Goal: Answer question/provide support

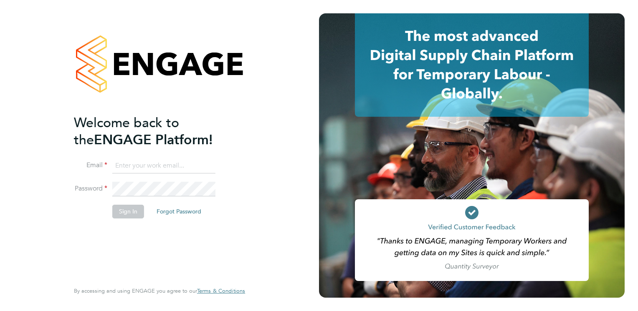
type input "kirsty.hanmore@ncclondon.ac.uk"
click at [122, 210] on button "Sign In" at bounding box center [128, 211] width 32 height 13
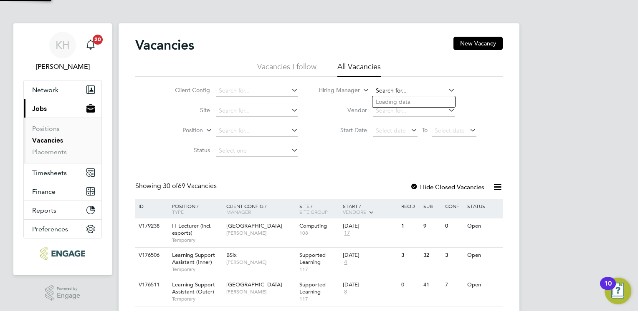
click at [385, 90] on input at bounding box center [414, 91] width 82 height 12
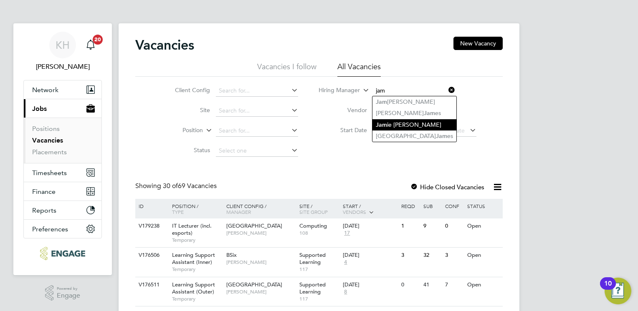
click at [404, 123] on li "Jam ie Stroud" at bounding box center [414, 124] width 84 height 11
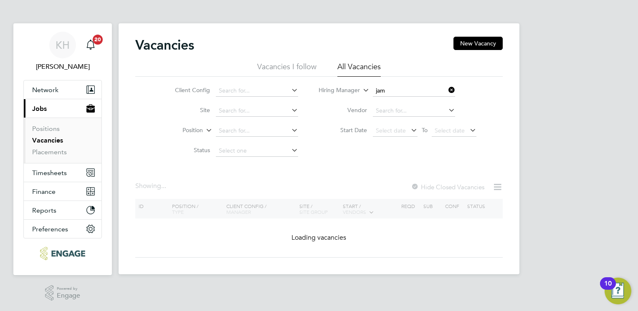
type input "[PERSON_NAME]"
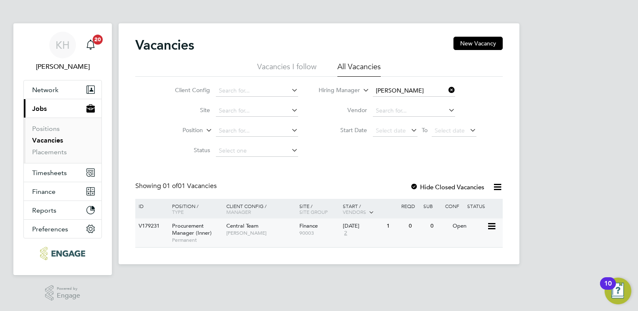
click at [186, 234] on span "Procurement Manager (Inner)" at bounding box center [192, 229] width 40 height 14
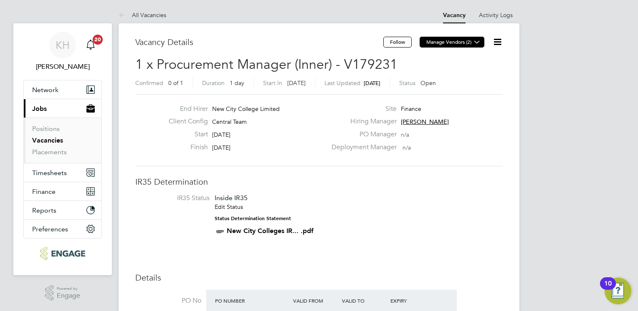
click at [475, 42] on icon at bounding box center [477, 42] width 6 height 6
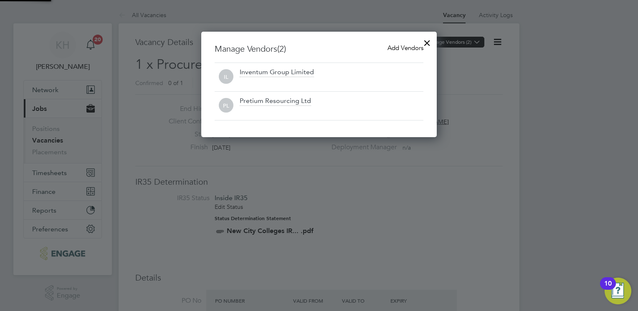
scroll to position [106, 236]
click at [398, 44] on span "Add Vendors" at bounding box center [405, 48] width 36 height 8
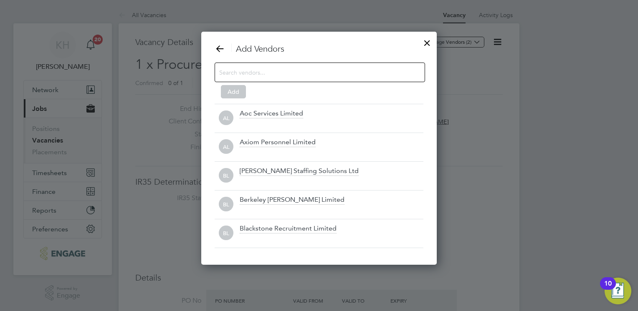
scroll to position [233, 236]
click at [385, 68] on input at bounding box center [313, 72] width 188 height 11
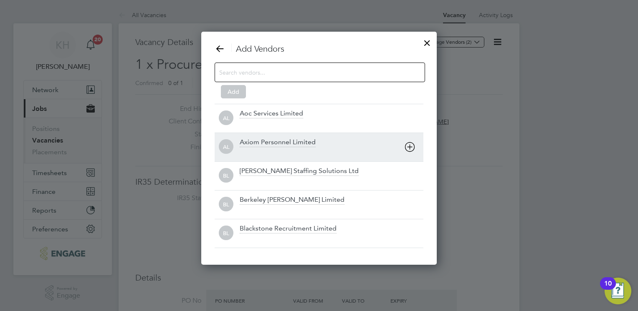
click at [409, 146] on icon at bounding box center [409, 147] width 10 height 10
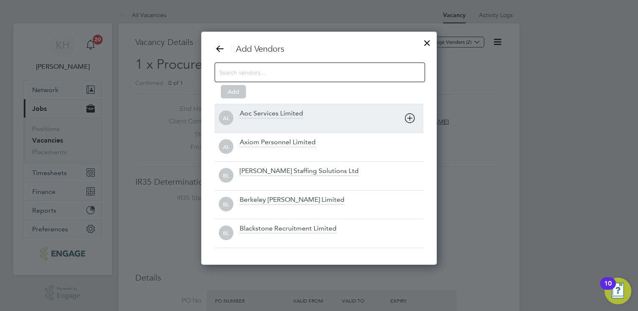
scroll to position [247, 236]
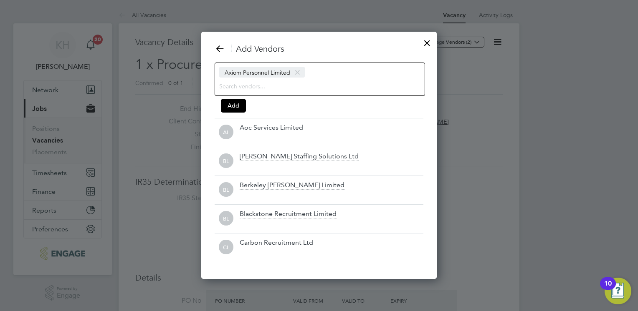
click at [344, 76] on div "Axiom Personnel Limited" at bounding box center [319, 79] width 210 height 33
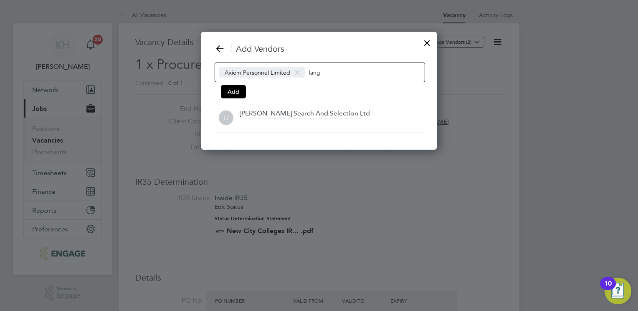
scroll to position [118, 236]
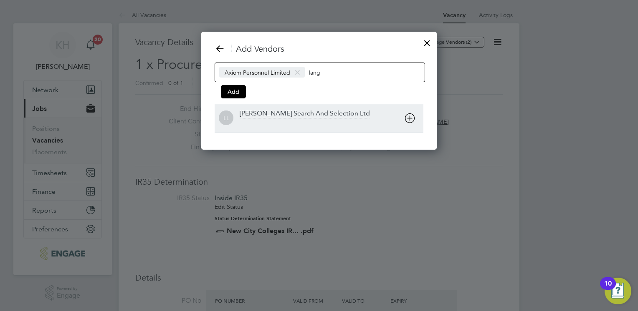
type input "lang"
click at [290, 112] on div "Langley Search And Selection Ltd" at bounding box center [305, 113] width 130 height 9
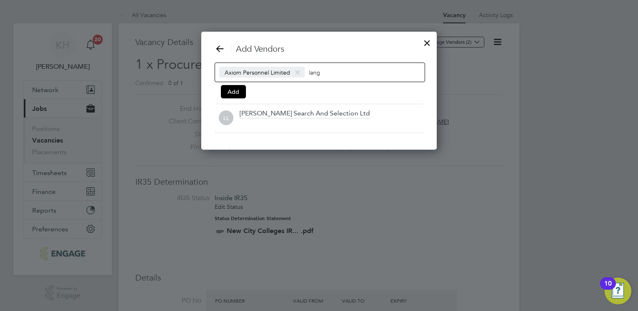
scroll to position [89, 316]
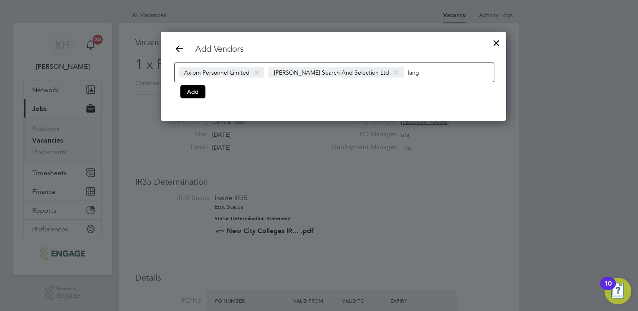
click at [408, 71] on input "lang" at bounding box center [434, 72] width 52 height 11
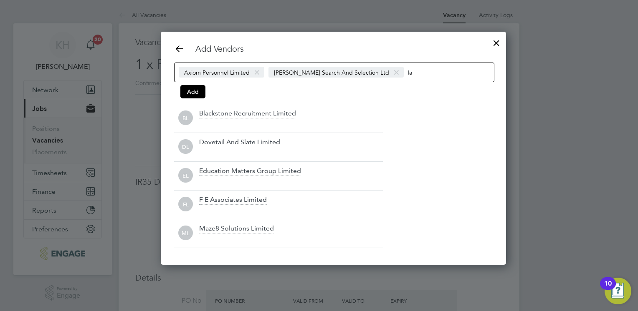
type input "l"
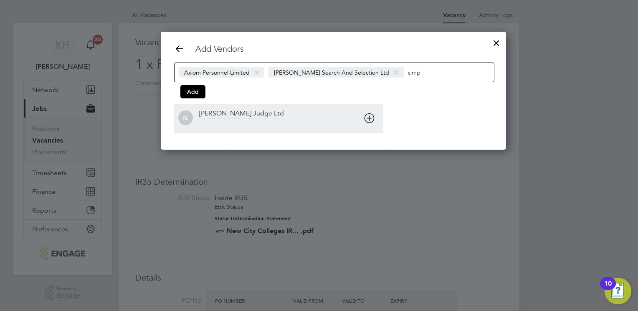
type input "simp"
click at [235, 120] on div at bounding box center [291, 124] width 184 height 8
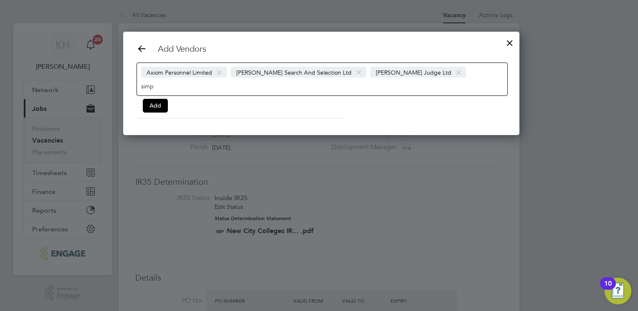
click at [193, 81] on input "simp" at bounding box center [167, 86] width 52 height 11
type input "s"
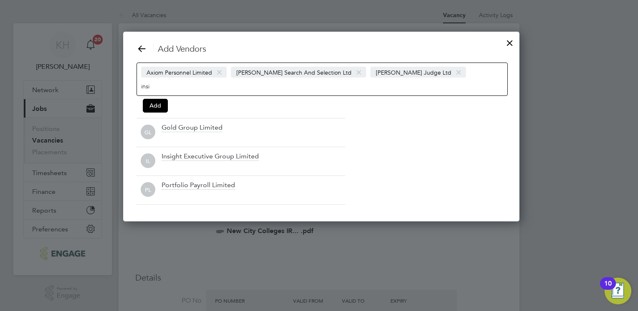
scroll to position [4, 4]
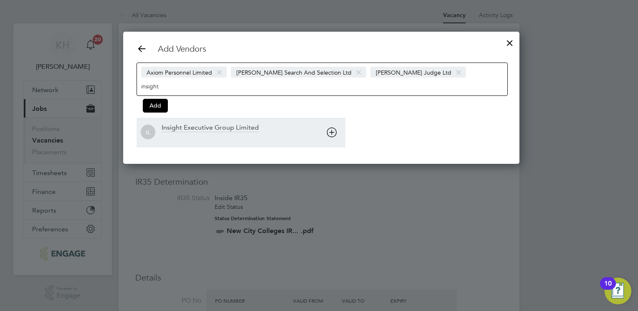
type input "insight"
click at [219, 124] on div "Insight Executive Group Limited" at bounding box center [209, 128] width 97 height 9
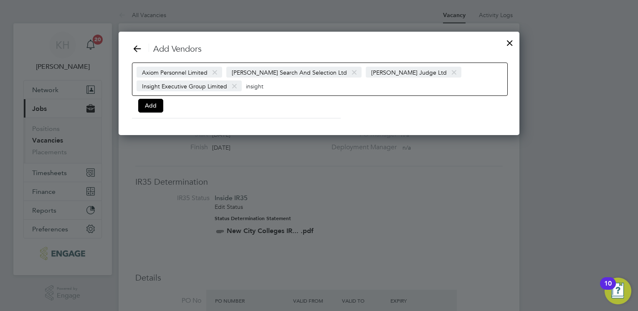
scroll to position [103, 401]
click at [285, 88] on input "insight" at bounding box center [272, 86] width 52 height 11
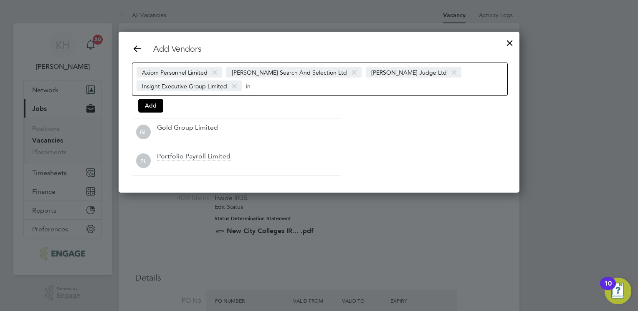
scroll to position [247, 401]
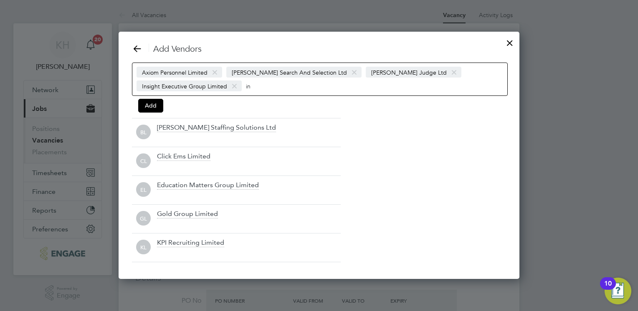
type input "i"
click at [149, 107] on button "Add" at bounding box center [150, 105] width 25 height 13
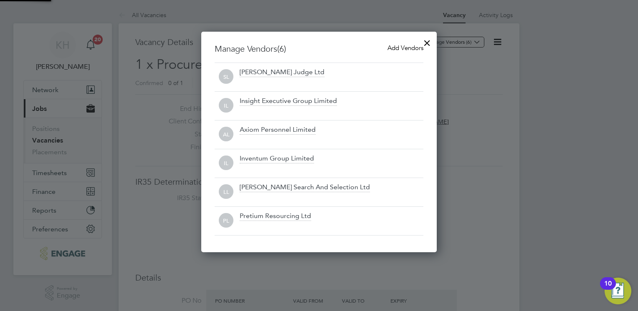
scroll to position [220, 236]
click at [399, 49] on span "Add Vendors" at bounding box center [405, 48] width 36 height 8
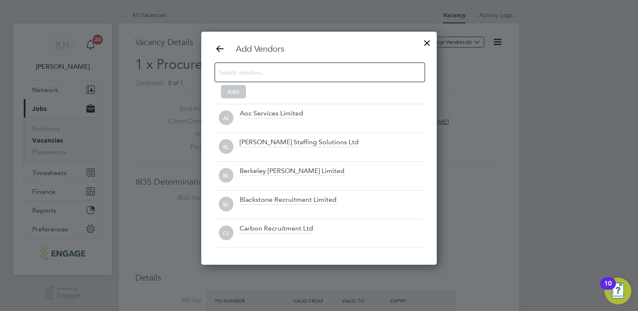
click at [274, 62] on div "Add Vendors Add AL Aoc Services Limited BL Barker Ross Staffing Solutions Ltd B…" at bounding box center [318, 145] width 209 height 205
click at [273, 68] on input at bounding box center [313, 72] width 188 height 11
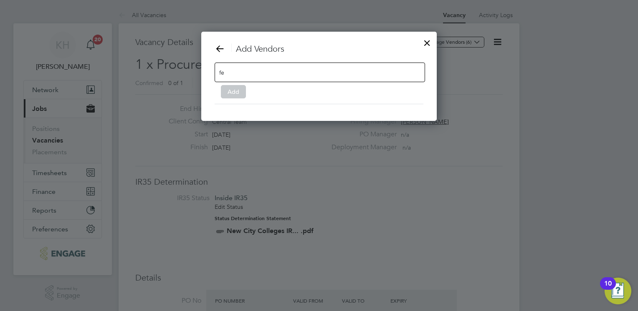
scroll to position [118, 236]
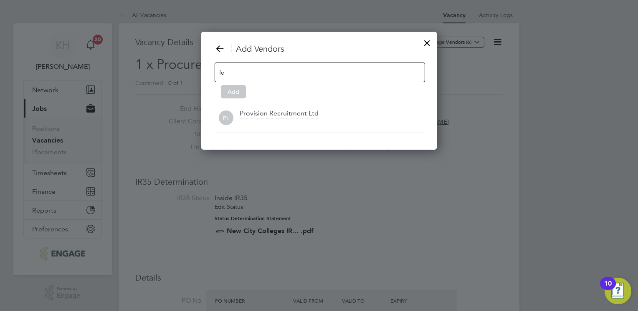
type input "f"
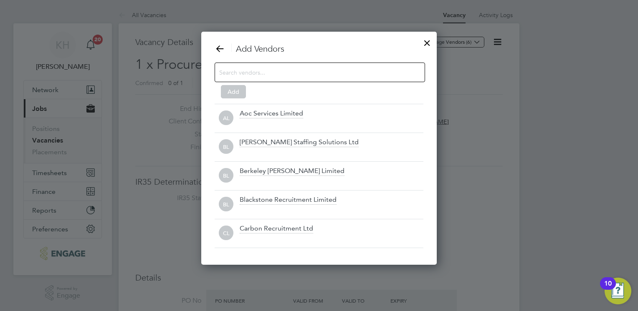
click at [277, 76] on div at bounding box center [319, 73] width 210 height 20
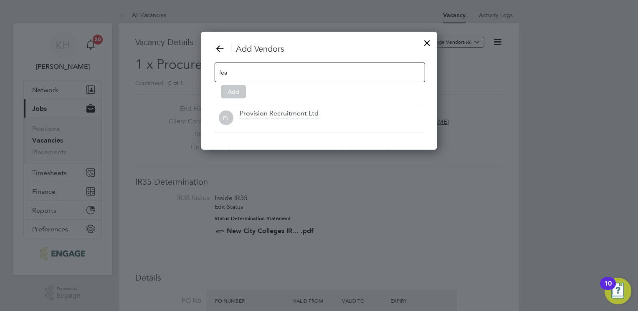
scroll to position [89, 236]
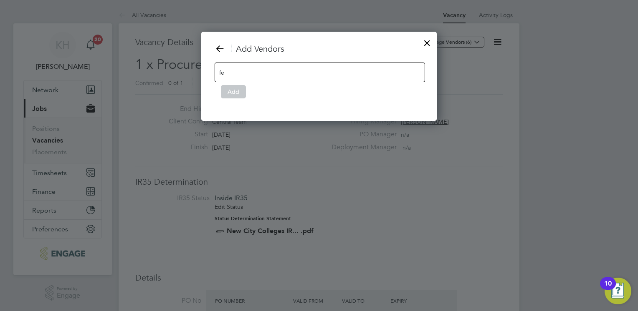
type input "f"
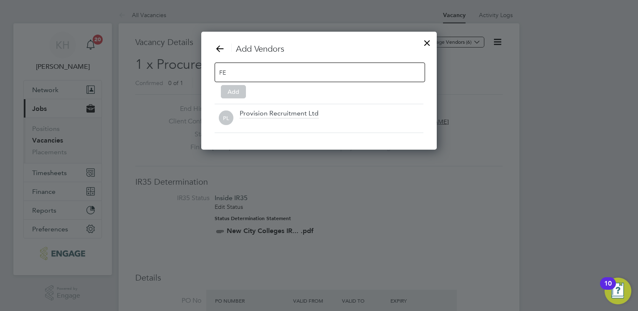
scroll to position [118, 236]
type input "F"
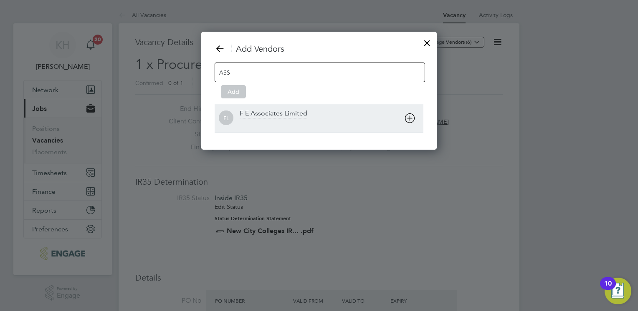
type input "ASS"
click at [278, 113] on div "F E Associates Limited" at bounding box center [274, 113] width 68 height 9
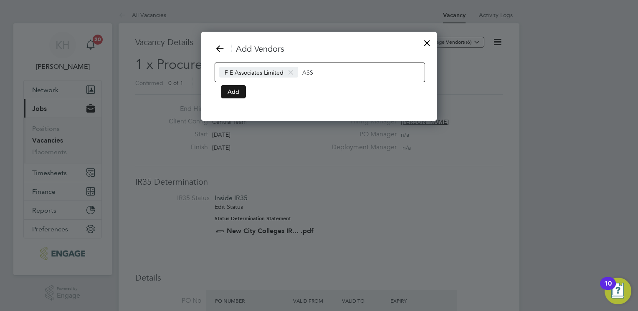
click at [233, 94] on button "Add" at bounding box center [233, 91] width 25 height 13
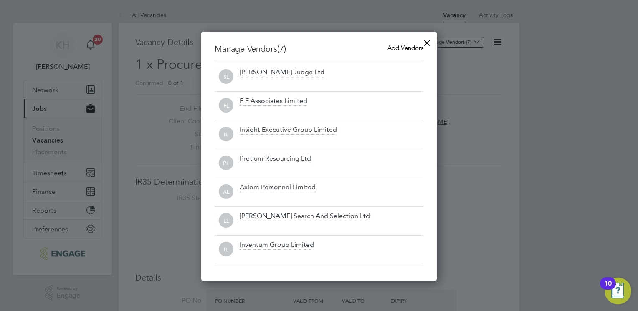
click at [427, 41] on div at bounding box center [426, 40] width 15 height 15
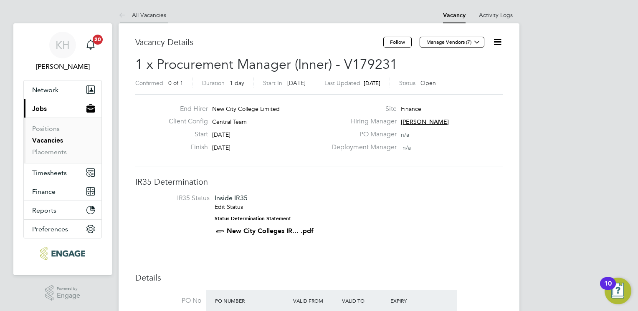
click at [143, 12] on link "All Vacancies" at bounding box center [143, 15] width 48 height 8
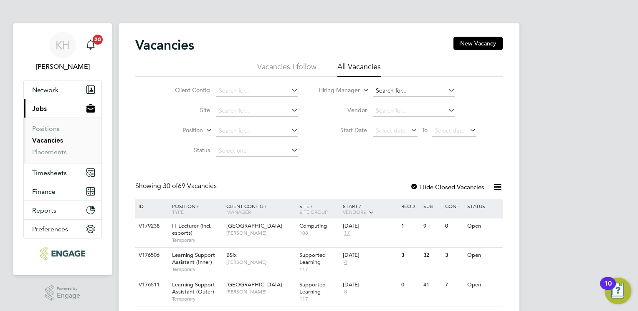
click at [395, 90] on input at bounding box center [414, 91] width 82 height 12
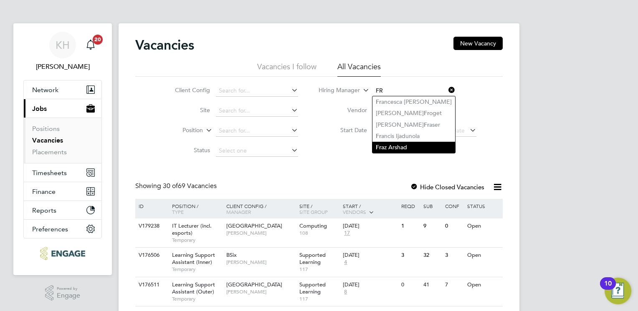
click at [388, 147] on li "Fr az Arshad" at bounding box center [413, 147] width 83 height 11
type input "[PERSON_NAME]"
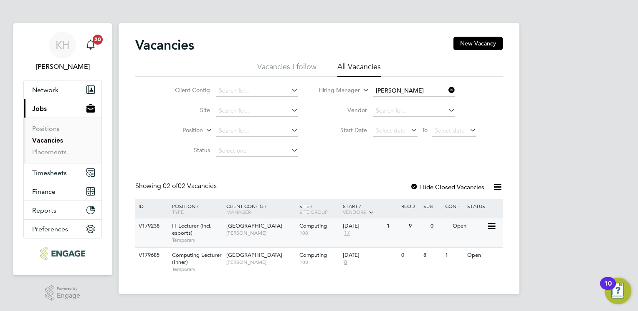
click at [267, 230] on span "[PERSON_NAME]" at bounding box center [260, 233] width 69 height 7
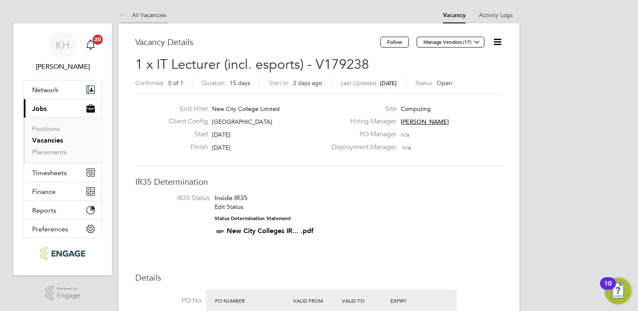
click at [159, 11] on li "All Vacancies" at bounding box center [143, 15] width 48 height 17
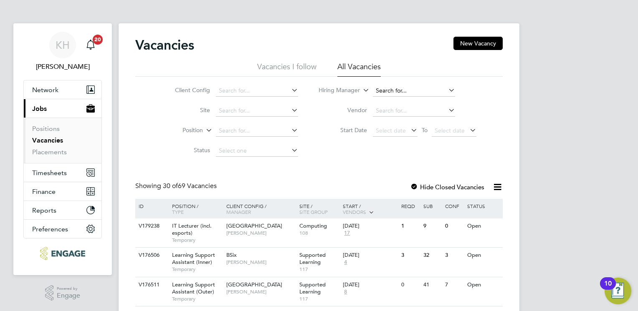
click at [387, 86] on input at bounding box center [414, 91] width 82 height 12
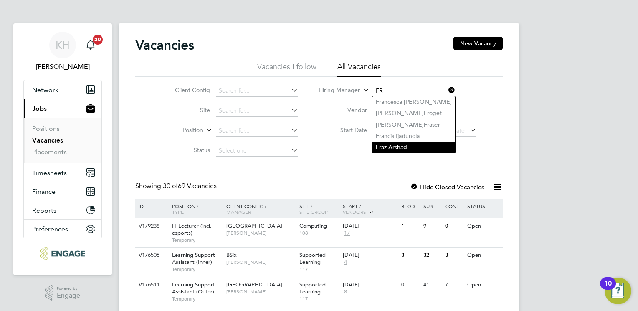
click at [394, 147] on li "Fr az Arshad" at bounding box center [413, 147] width 83 height 11
type input "[PERSON_NAME]"
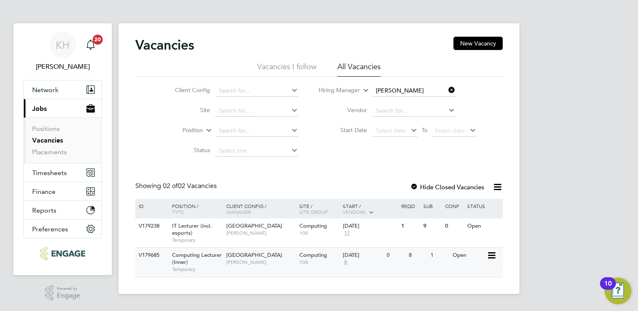
click at [250, 263] on span "[PERSON_NAME]" at bounding box center [260, 262] width 69 height 7
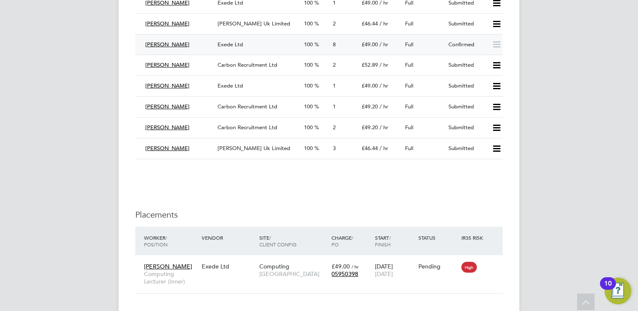
click at [260, 48] on div "Exede Ltd" at bounding box center [257, 45] width 86 height 14
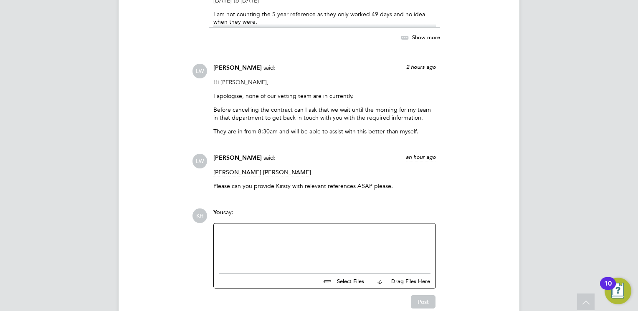
click at [295, 241] on div at bounding box center [325, 247] width 212 height 36
drag, startPoint x: 377, startPoint y: 254, endPoint x: 373, endPoint y: 243, distance: 11.6
click at [373, 242] on div at bounding box center [325, 240] width 212 height 8
click at [374, 248] on div "I think this role is covered now, I will let you know if this chnages." at bounding box center [325, 248] width 212 height 8
click at [422, 305] on button "Post" at bounding box center [423, 304] width 25 height 13
